Goal: Check status: Check status

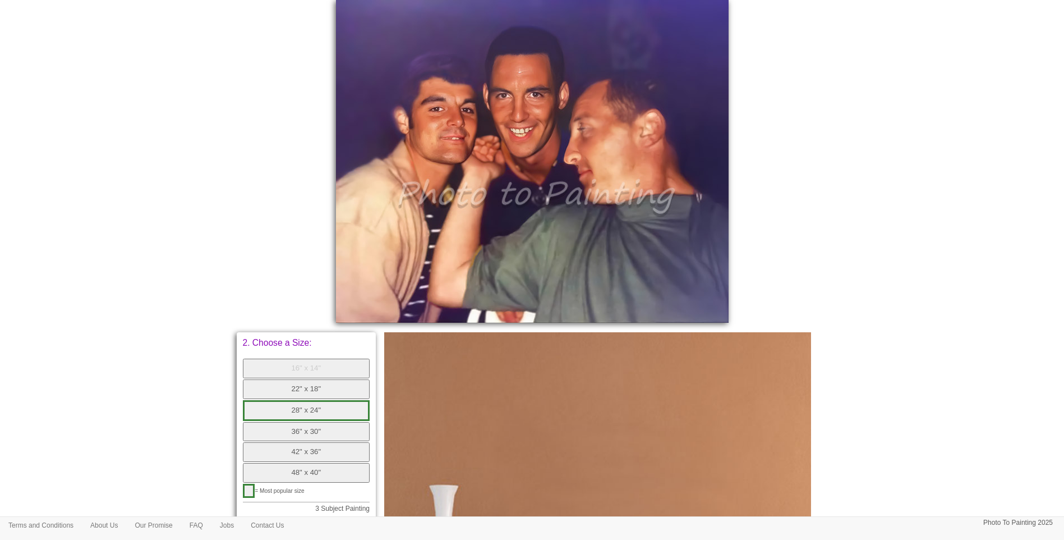
scroll to position [374, 0]
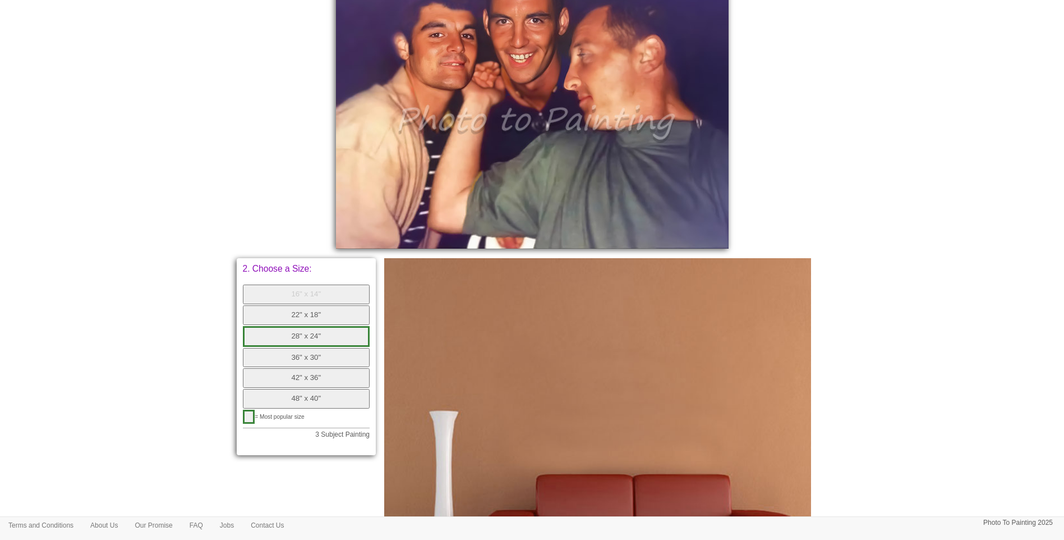
click at [883, 316] on body "Your painting - risk free Toggle navigation Menu Home Photo to Painting Photo t…" at bounding box center [532, 183] width 1064 height 1104
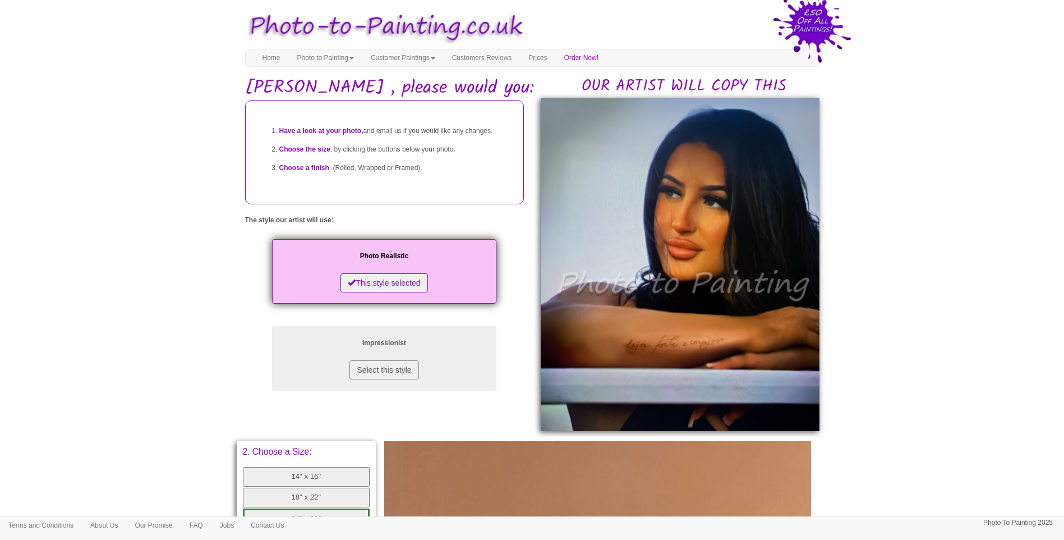
click at [1004, 316] on body "Your painting - risk free Toggle navigation Menu Home Photo to Painting Photo t…" at bounding box center [532, 462] width 1064 height 913
